Goal: Browse casually

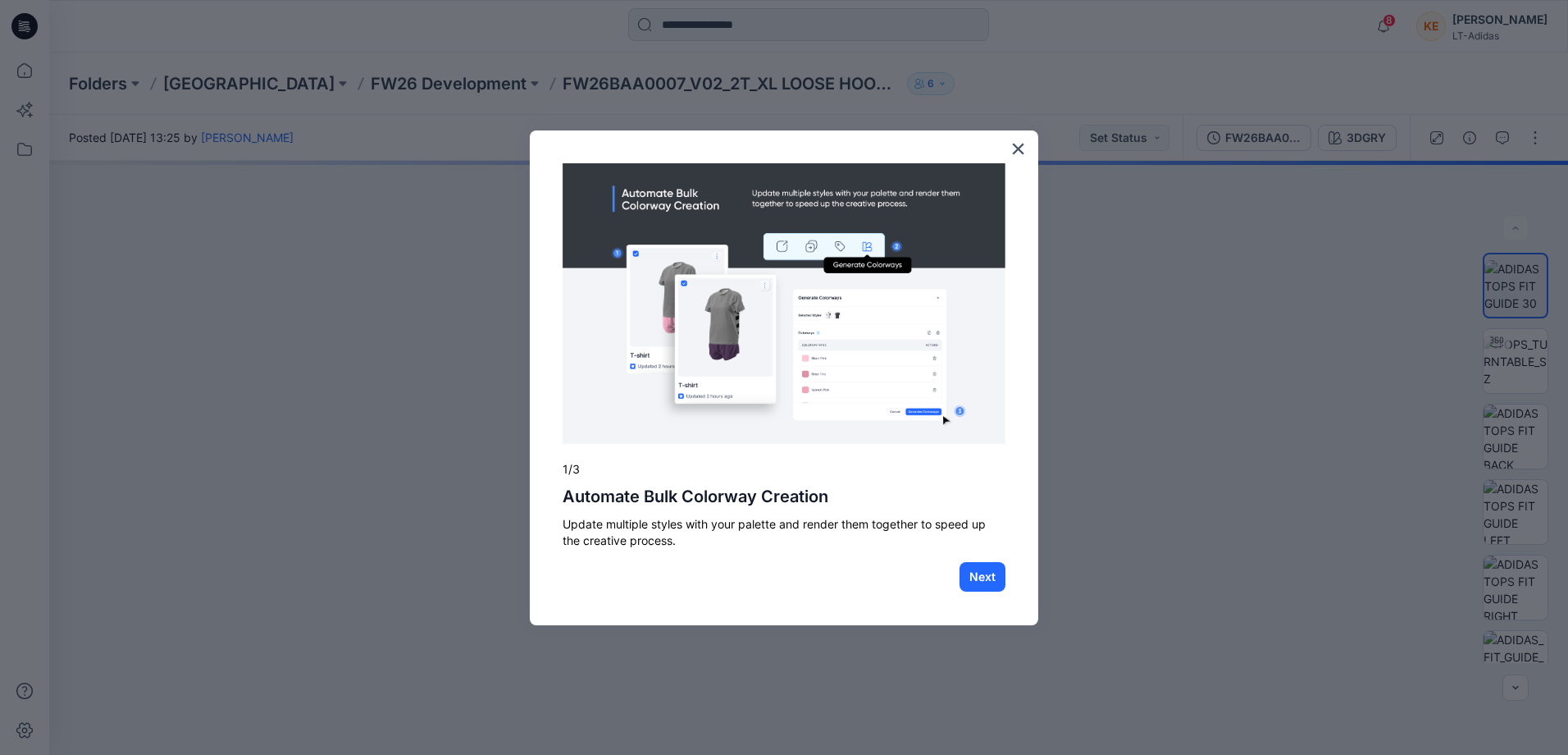
click at [1013, 147] on button "×" at bounding box center [1017, 149] width 15 height 27
